Goal: Task Accomplishment & Management: Use online tool/utility

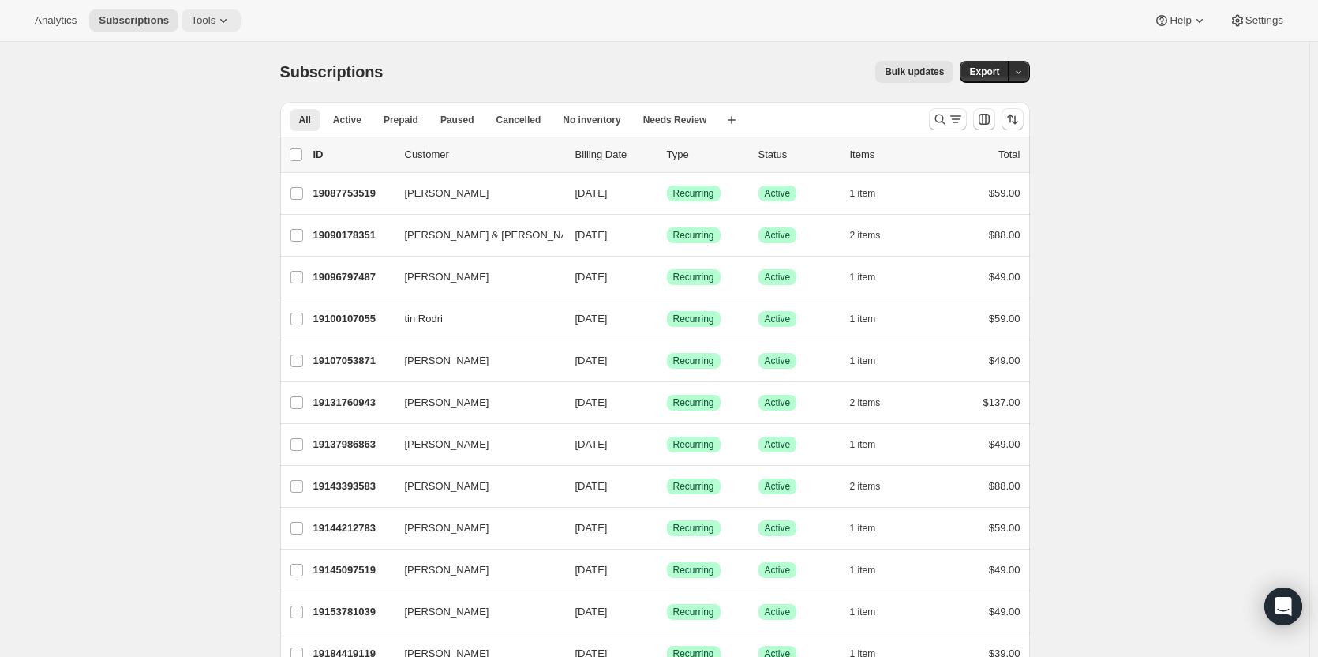
click at [195, 21] on span "Tools" at bounding box center [203, 20] width 24 height 13
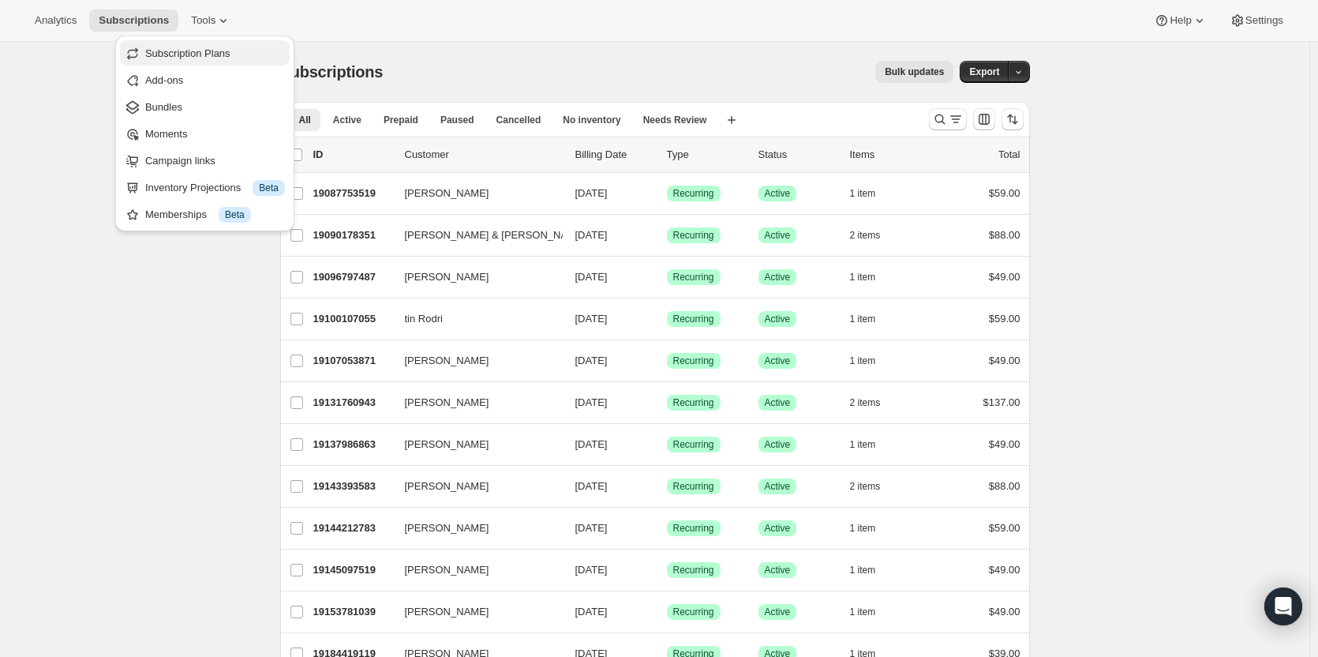
click at [201, 51] on span "Subscription Plans" at bounding box center [187, 53] width 85 height 12
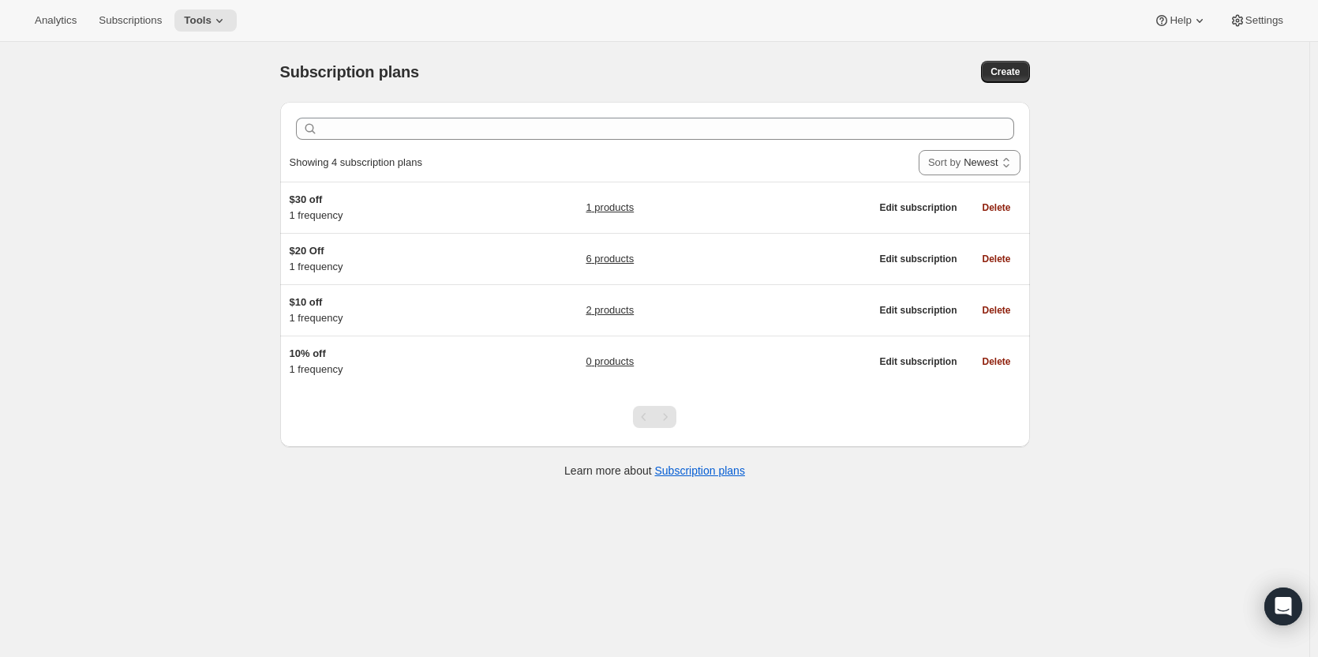
click at [710, 462] on div "Clear Showing 4 subscription plans Sort by Newest Oldest Recently updated Least…" at bounding box center [655, 298] width 750 height 392
click at [710, 465] on link "Subscription plans" at bounding box center [700, 470] width 90 height 13
